Goal: Task Accomplishment & Management: Manage account settings

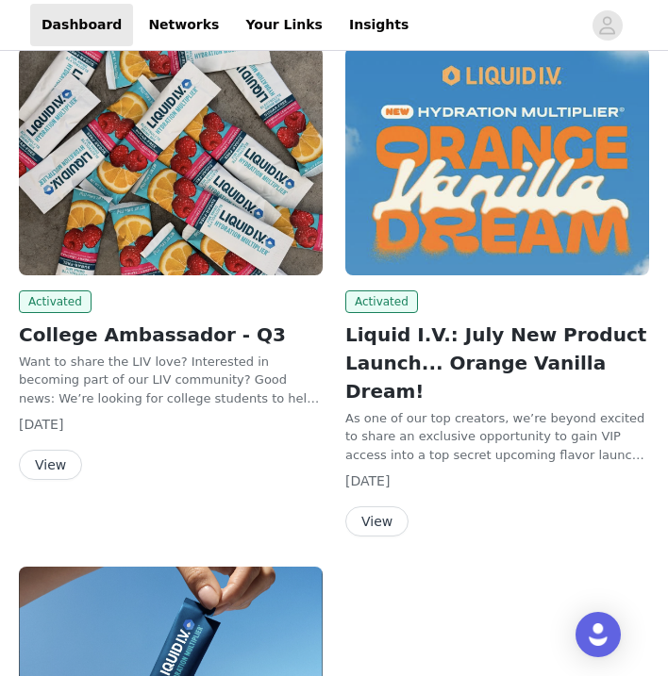
scroll to position [116, 0]
click at [71, 461] on button "View" at bounding box center [50, 465] width 63 height 30
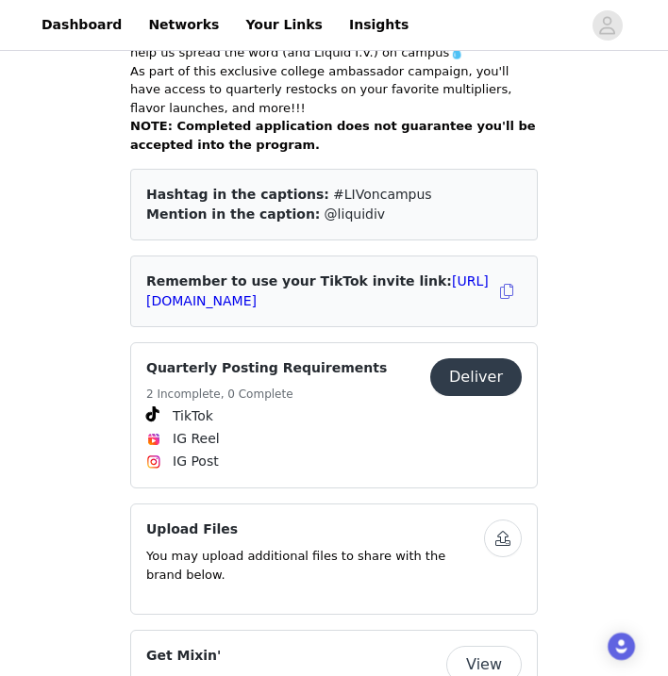
scroll to position [653, 0]
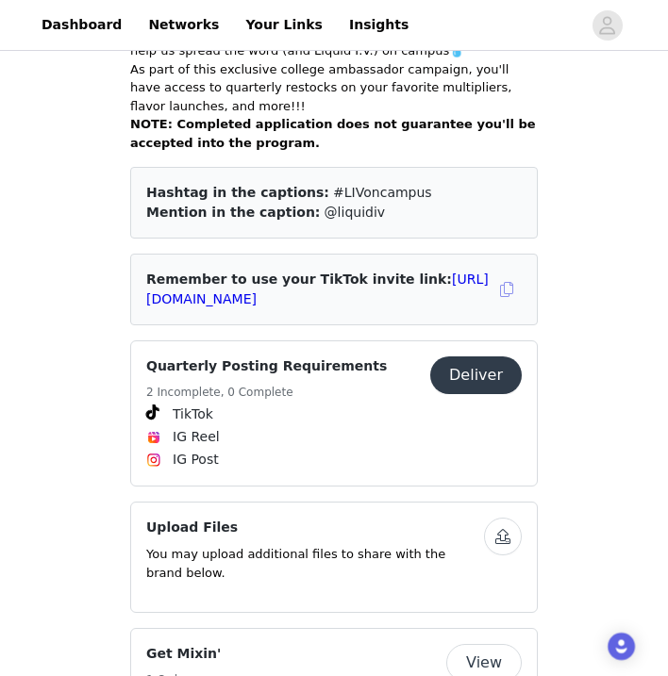
click at [502, 275] on button "button" at bounding box center [506, 289] width 30 height 30
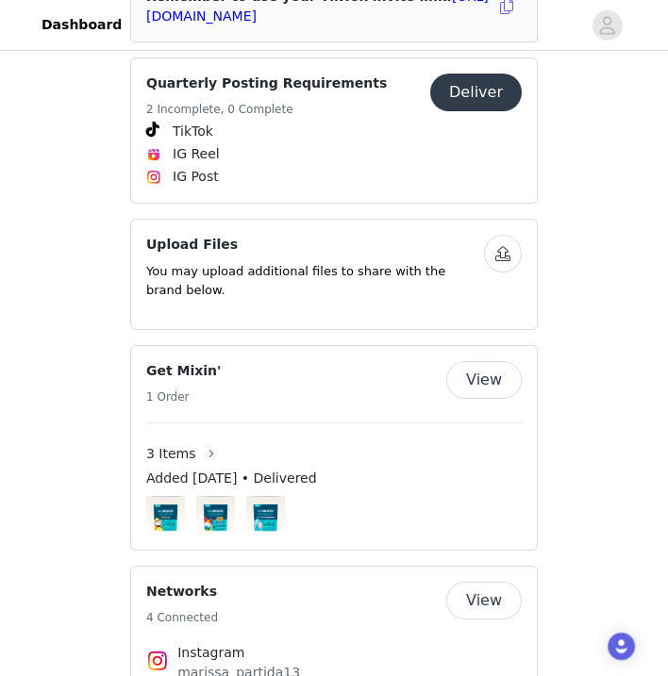
scroll to position [795, 0]
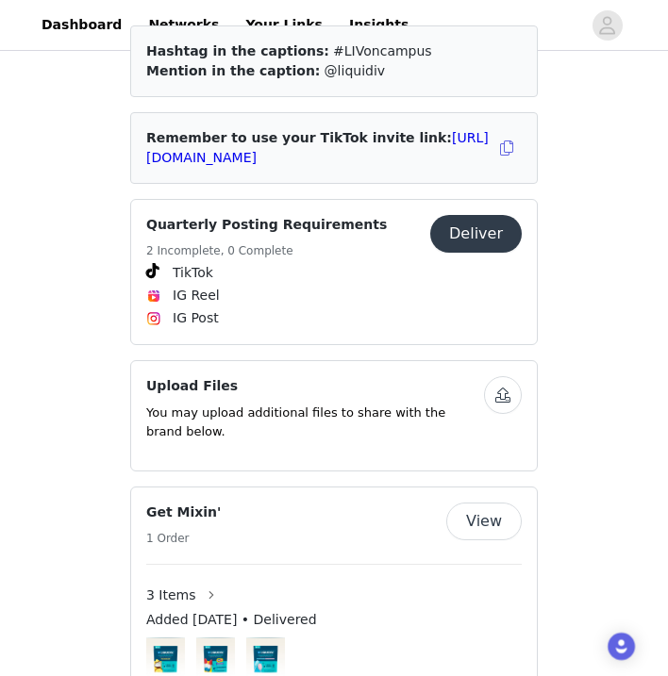
click at [489, 224] on button "Deliver" at bounding box center [475, 234] width 91 height 38
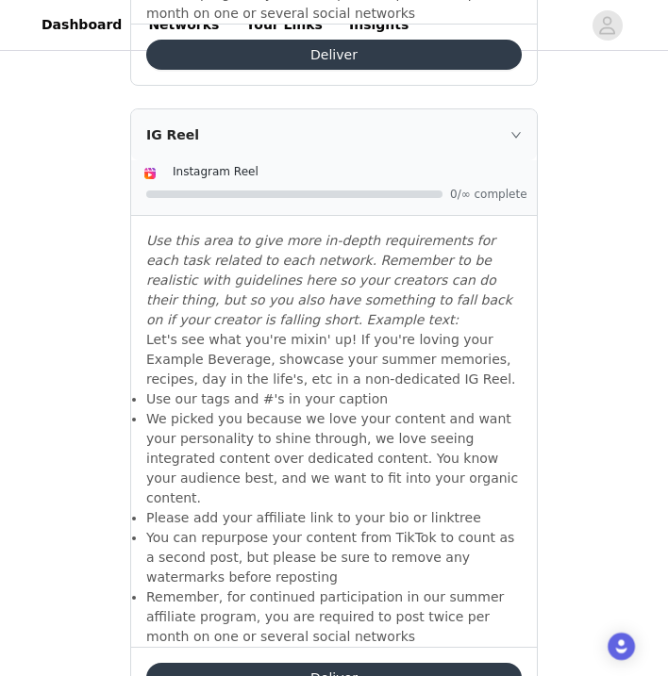
scroll to position [1126, 0]
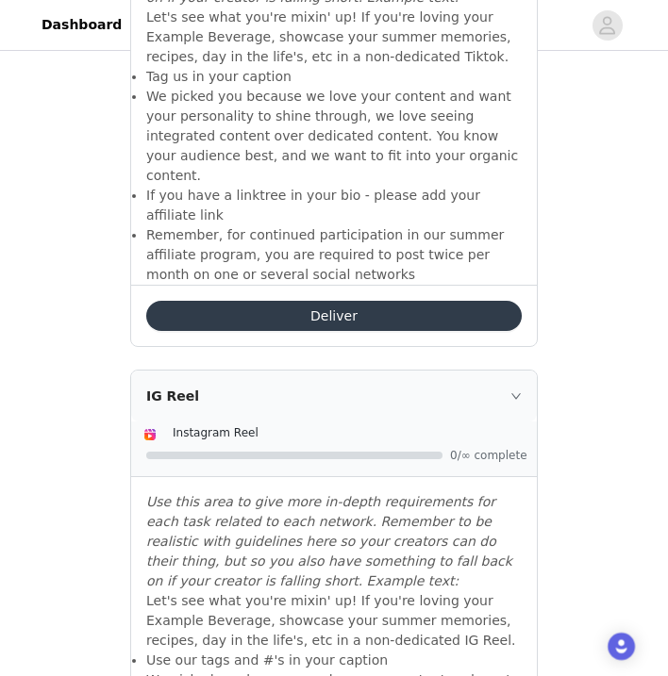
click at [408, 301] on button "Deliver" at bounding box center [333, 316] width 375 height 30
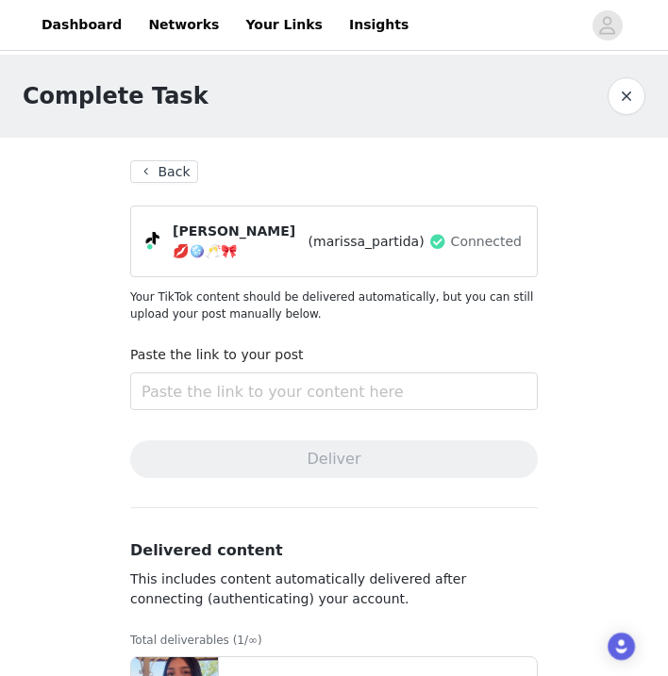
click at [178, 171] on button "Back" at bounding box center [164, 171] width 68 height 23
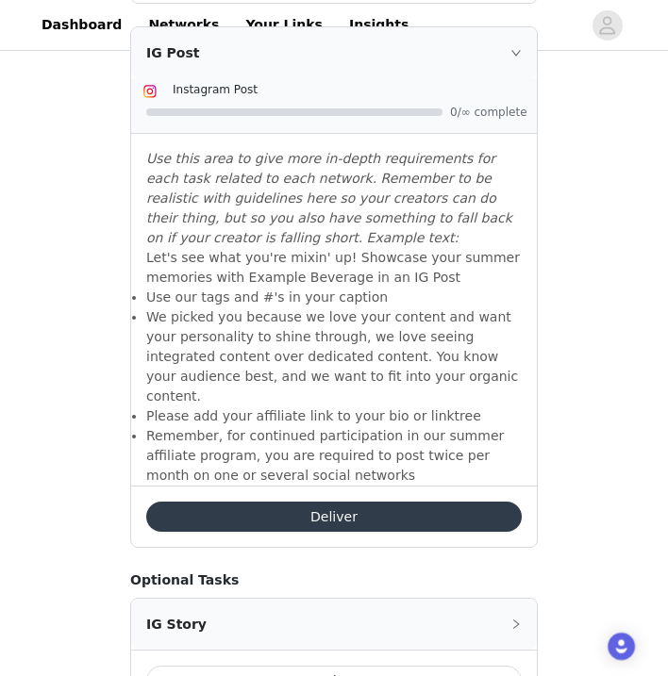
scroll to position [2091, 0]
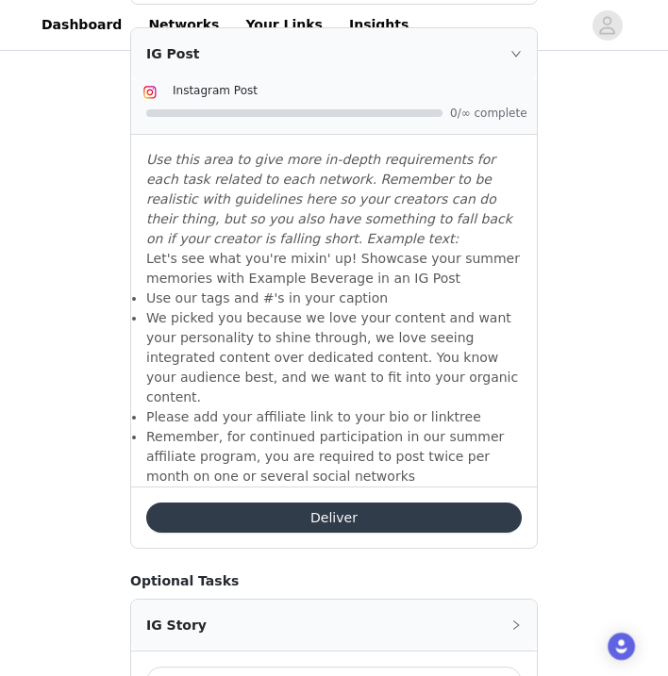
click at [336, 600] on div "IG Story" at bounding box center [333, 625] width 405 height 51
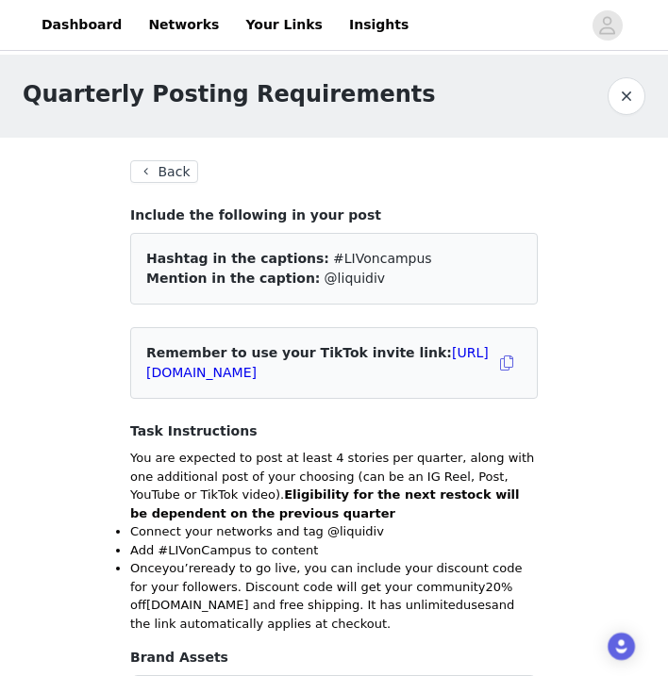
scroll to position [0, 0]
click at [177, 175] on button "Back" at bounding box center [164, 171] width 68 height 23
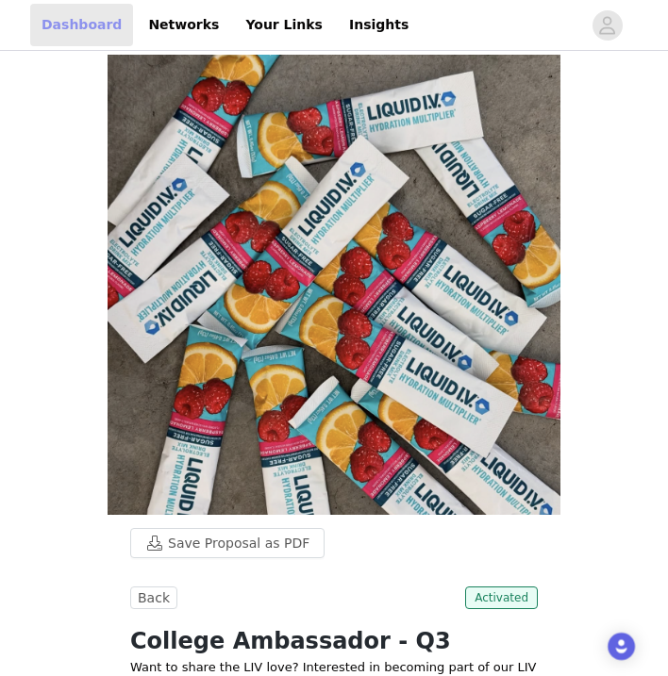
click at [91, 23] on link "Dashboard" at bounding box center [81, 25] width 103 height 42
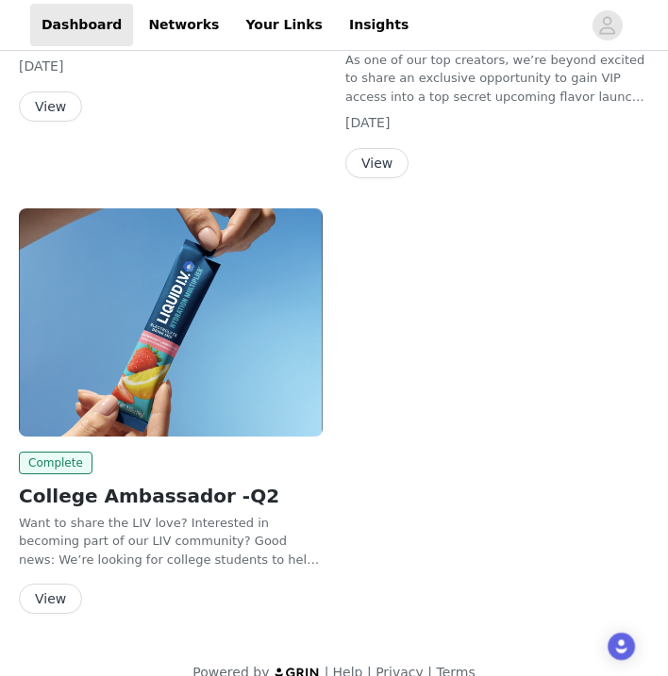
scroll to position [472, 0]
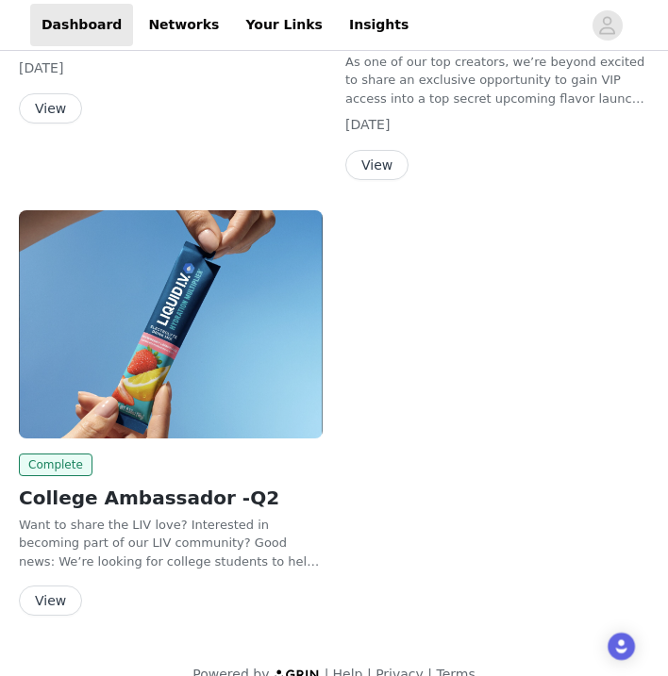
click at [63, 585] on button "View" at bounding box center [50, 600] width 63 height 30
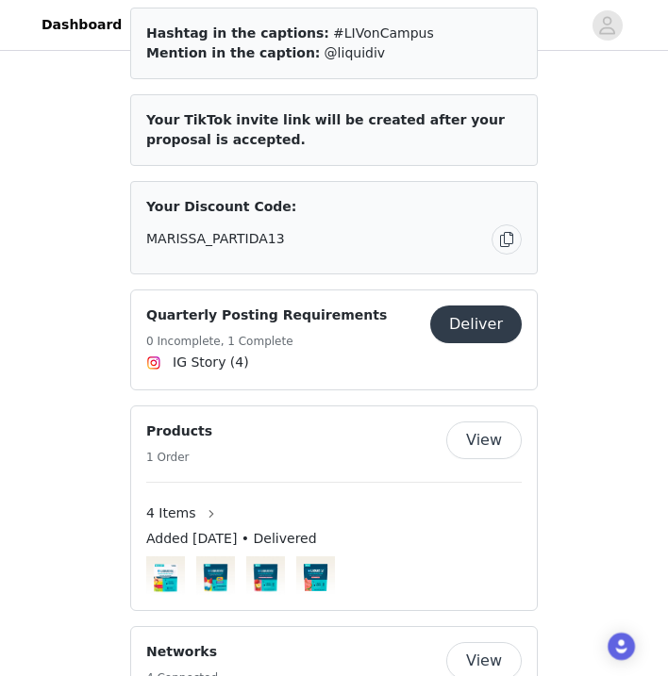
scroll to position [1106, 0]
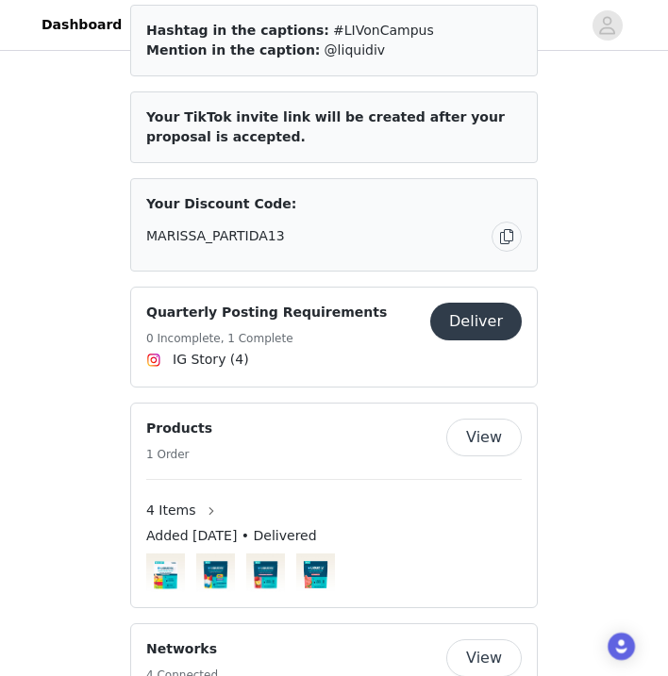
click at [572, 274] on div "Save Proposal as PDF Back Complete College Ambassador -Q2 Want to share the LIV…" at bounding box center [334, 189] width 668 height 2481
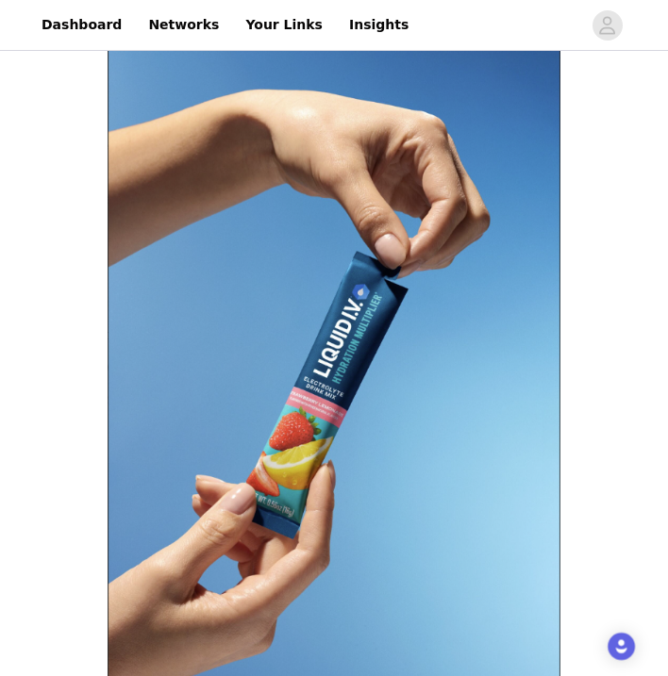
scroll to position [26, 0]
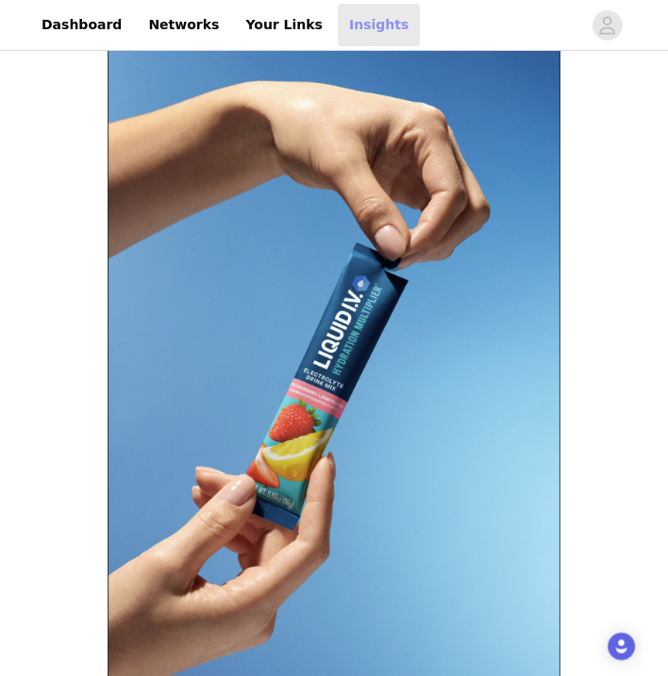
click at [344, 17] on link "Insights" at bounding box center [379, 25] width 82 height 42
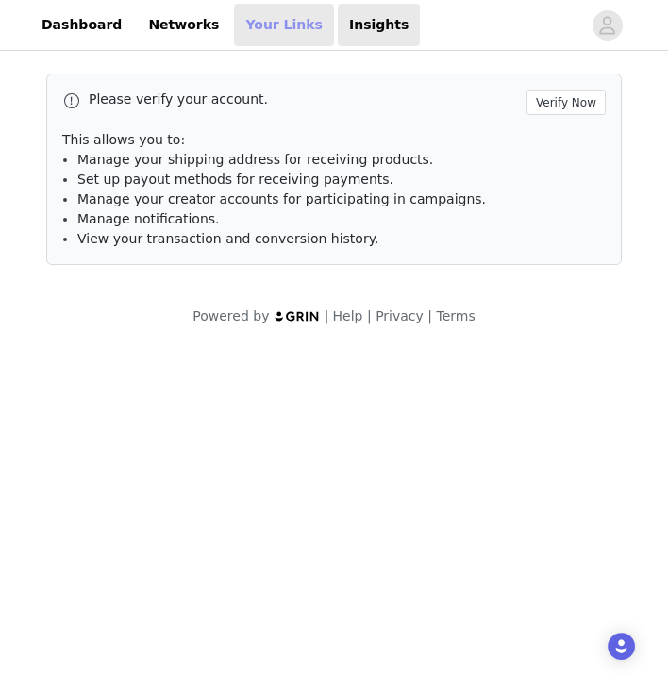
click at [264, 33] on link "Your Links" at bounding box center [284, 25] width 100 height 42
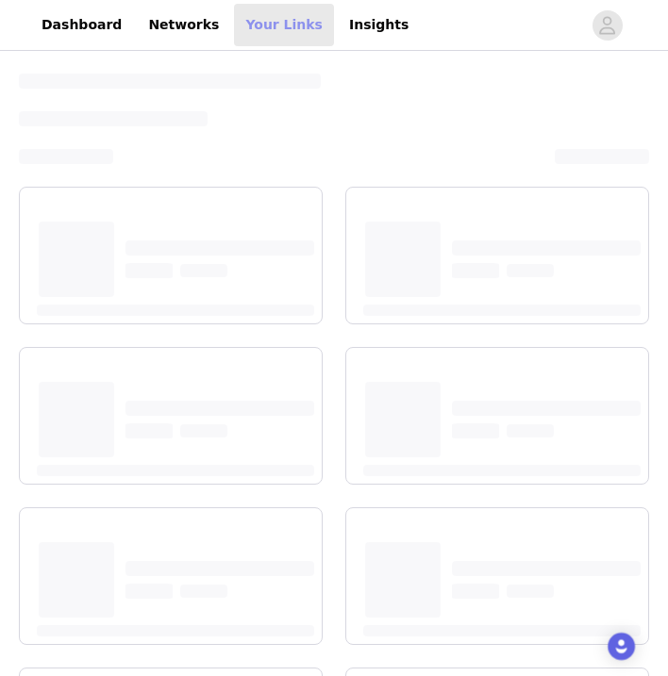
select select "12"
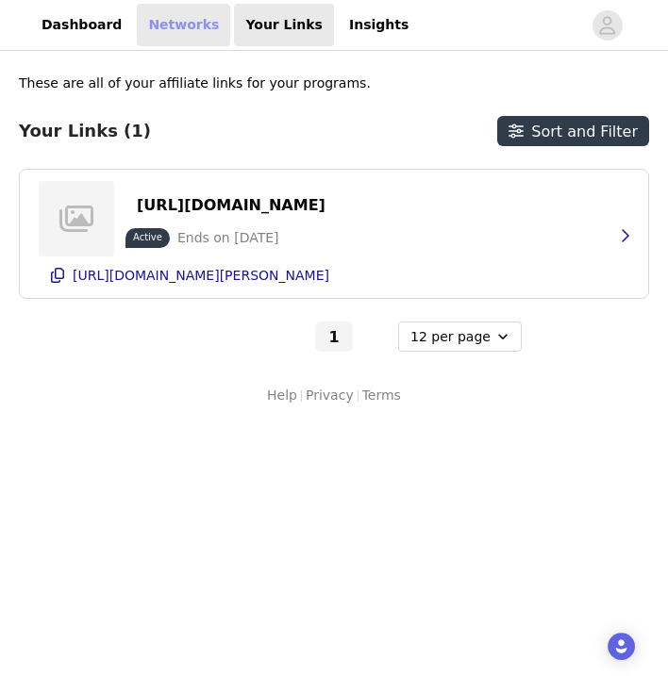
click at [183, 36] on link "Networks" at bounding box center [183, 25] width 93 height 42
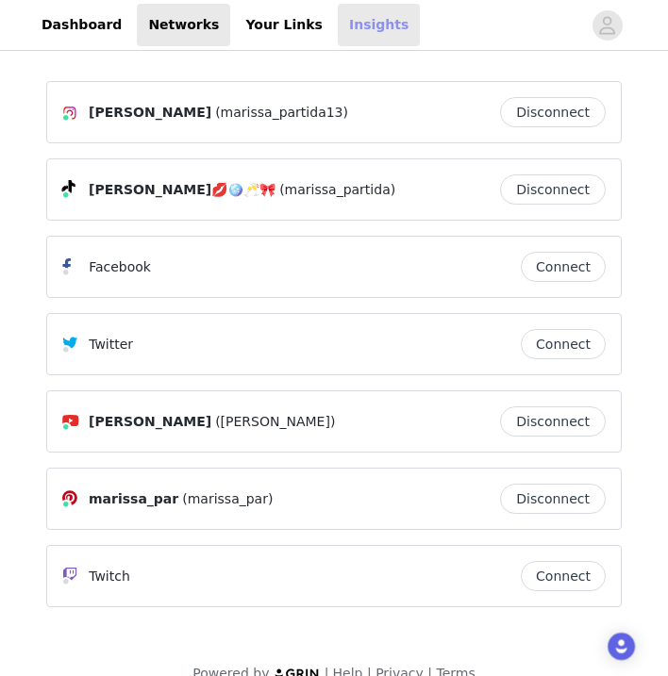
click at [338, 13] on link "Insights" at bounding box center [379, 25] width 82 height 42
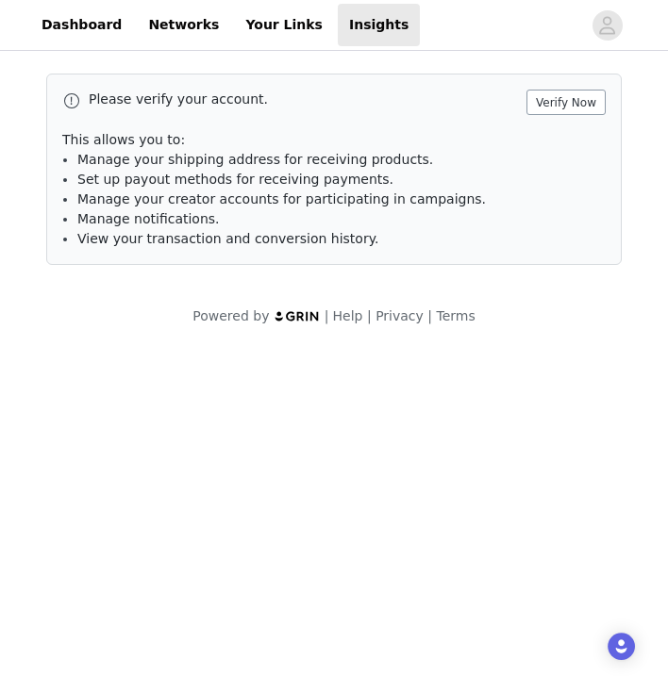
click at [546, 105] on button "Verify Now" at bounding box center [565, 102] width 79 height 25
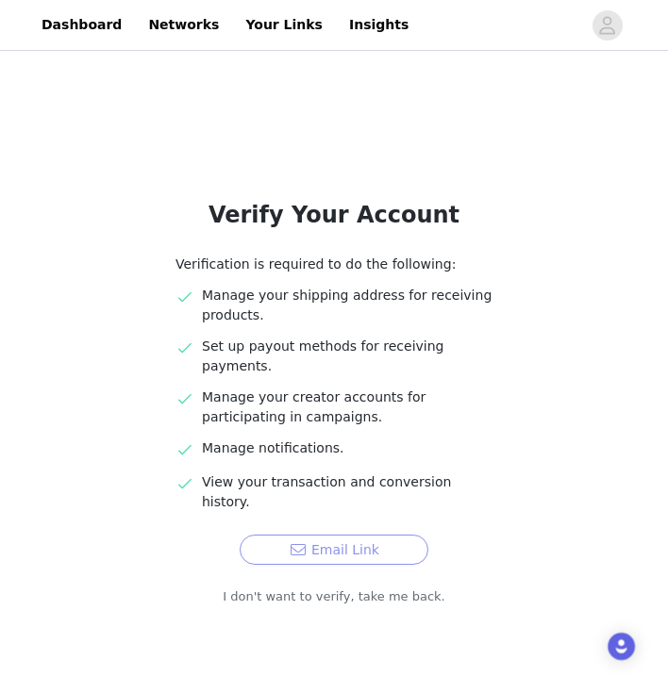
click at [363, 535] on button "Email Link" at bounding box center [333, 550] width 189 height 30
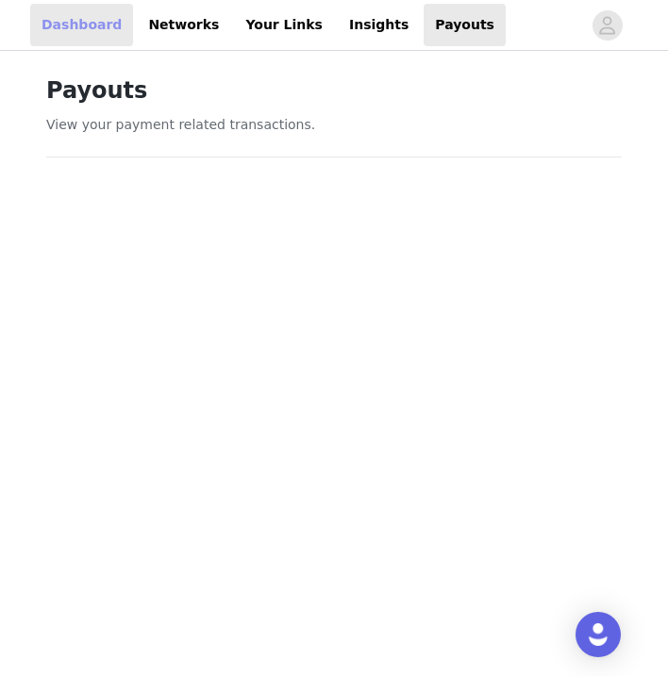
click at [113, 25] on link "Dashboard" at bounding box center [81, 25] width 103 height 42
